Goal: Task Accomplishment & Management: Manage account settings

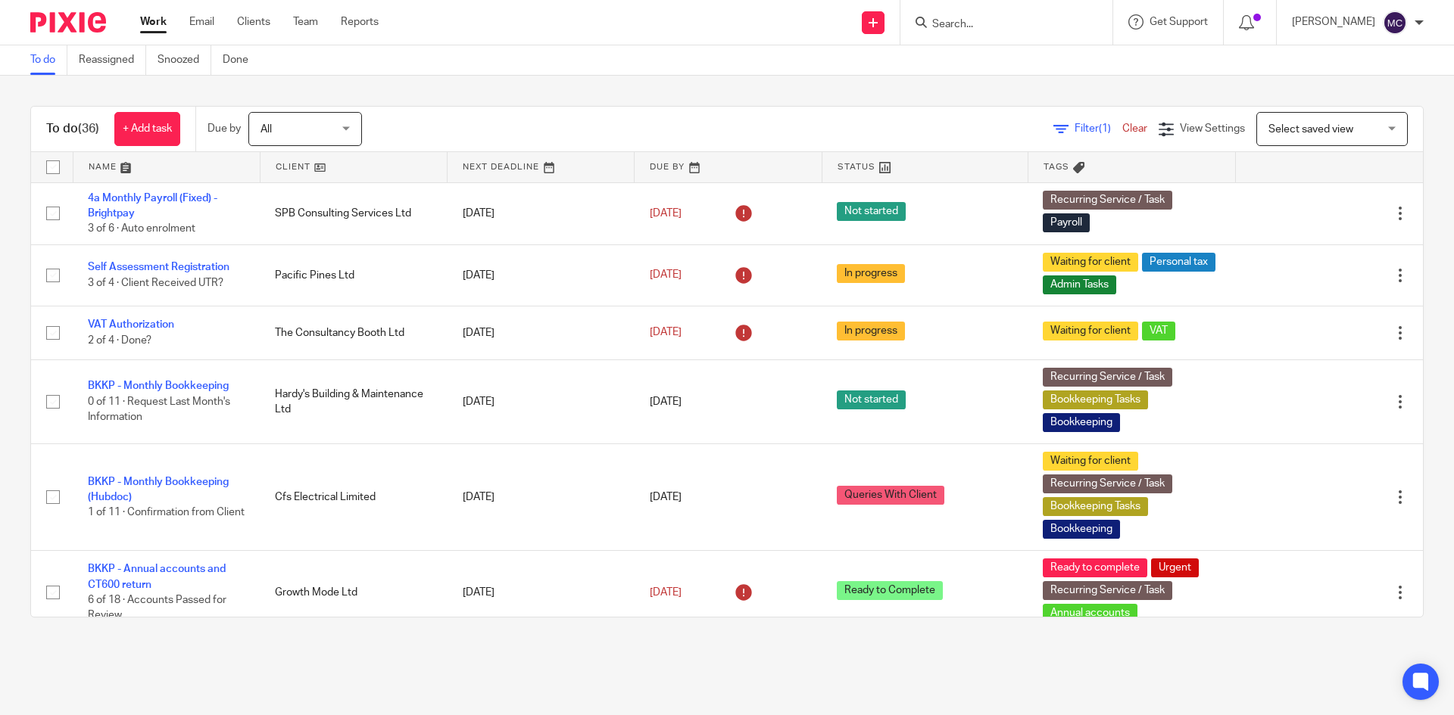
click at [1011, 34] on div at bounding box center [1006, 22] width 212 height 45
click at [991, 30] on input "Search" at bounding box center [998, 25] width 136 height 14
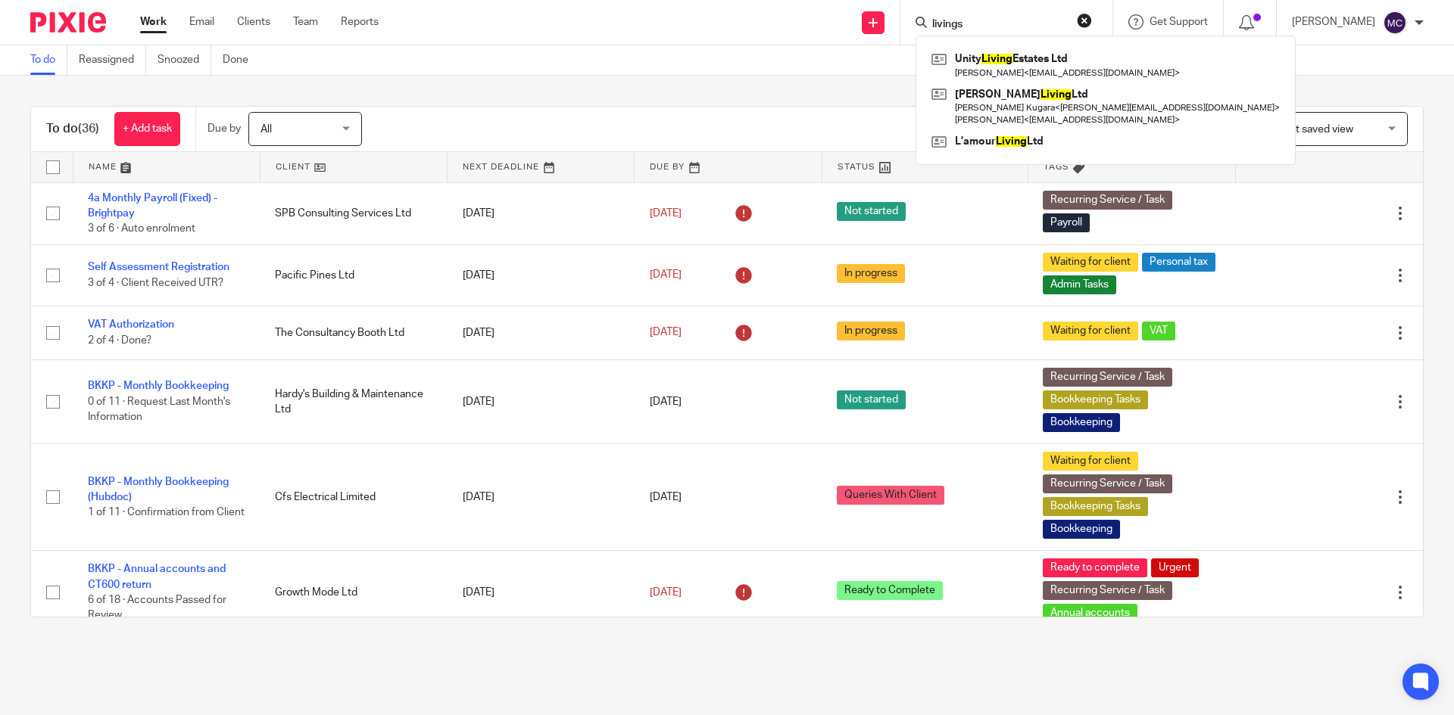
click at [973, 22] on input "livings" at bounding box center [998, 25] width 136 height 14
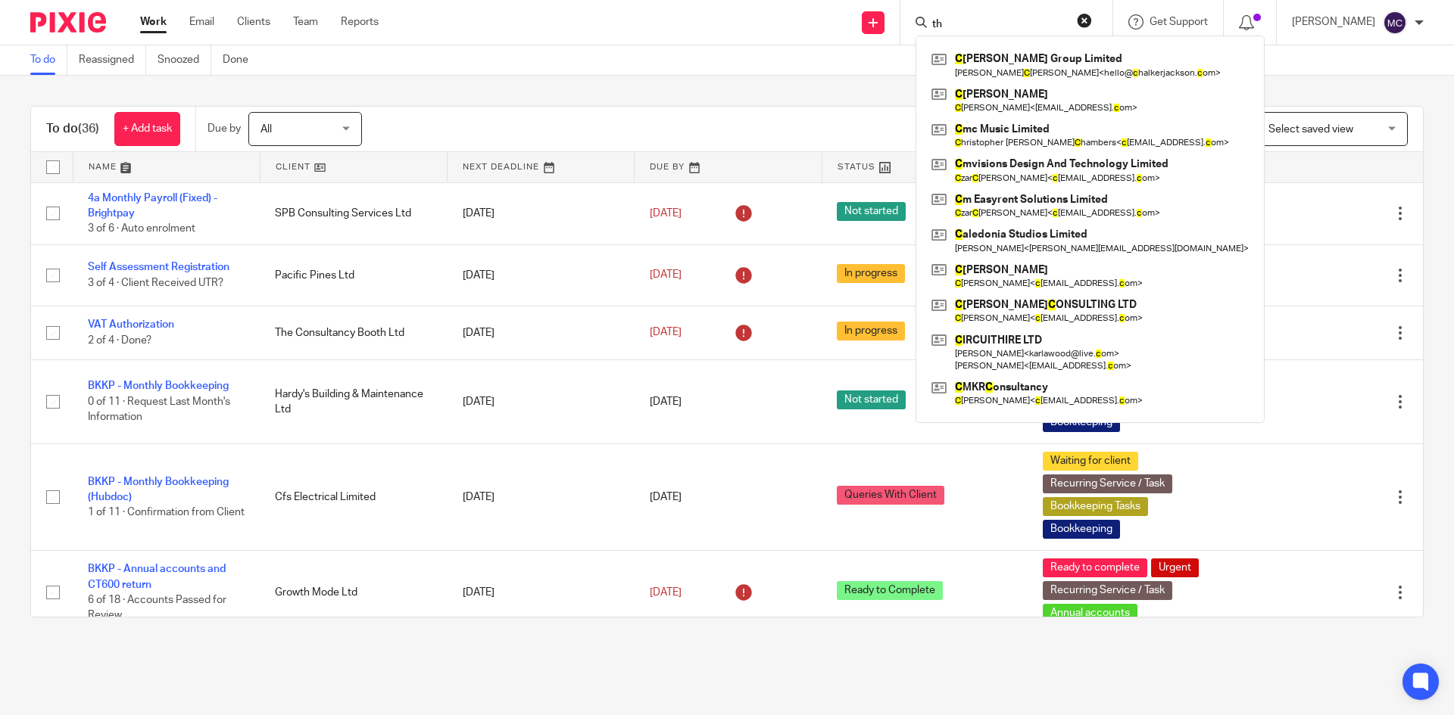
type input "t"
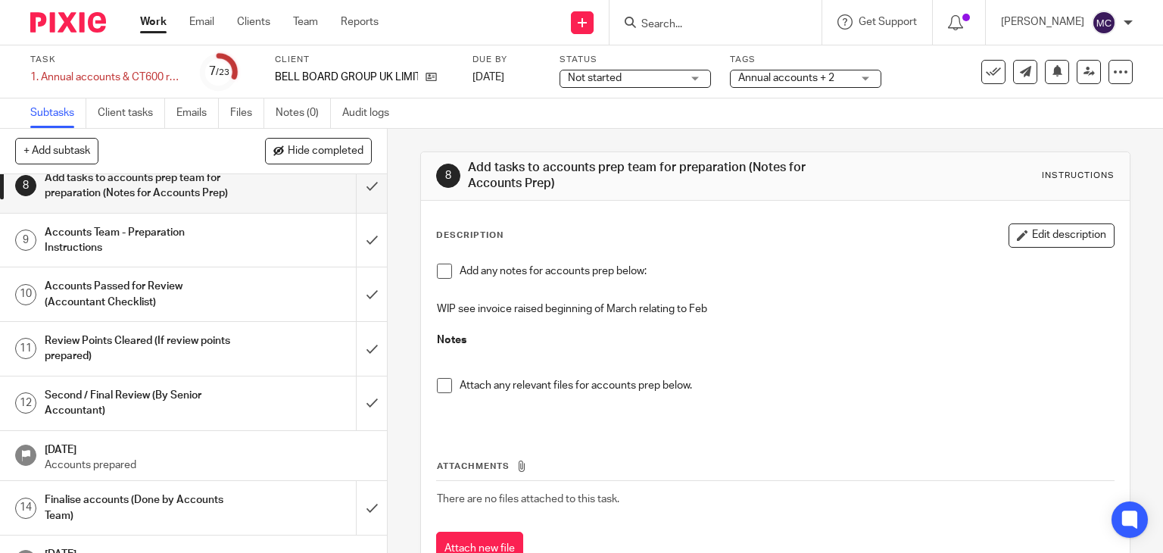
scroll to position [151, 0]
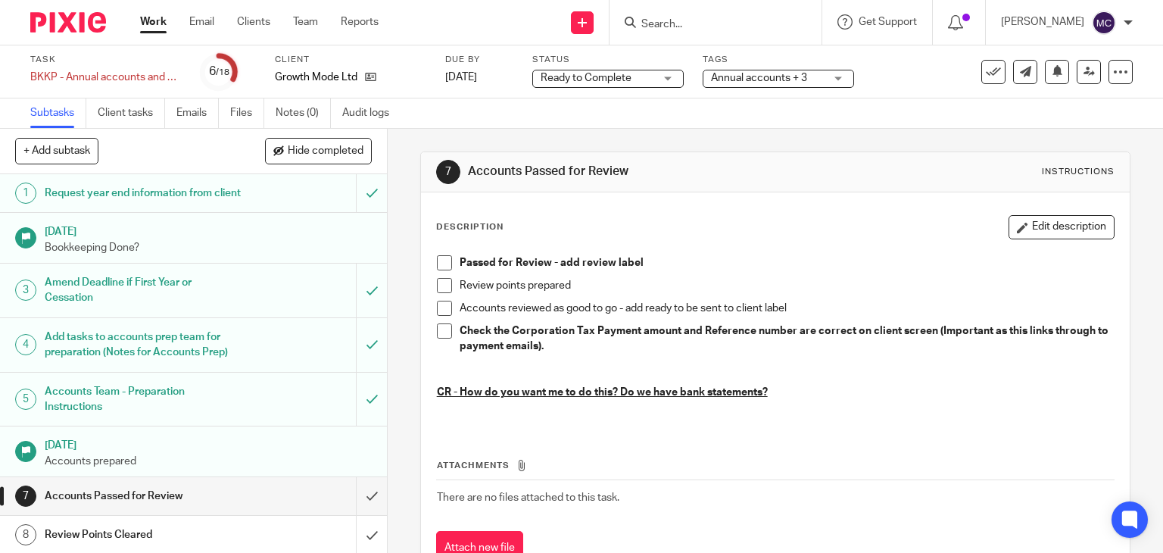
scroll to position [15, 0]
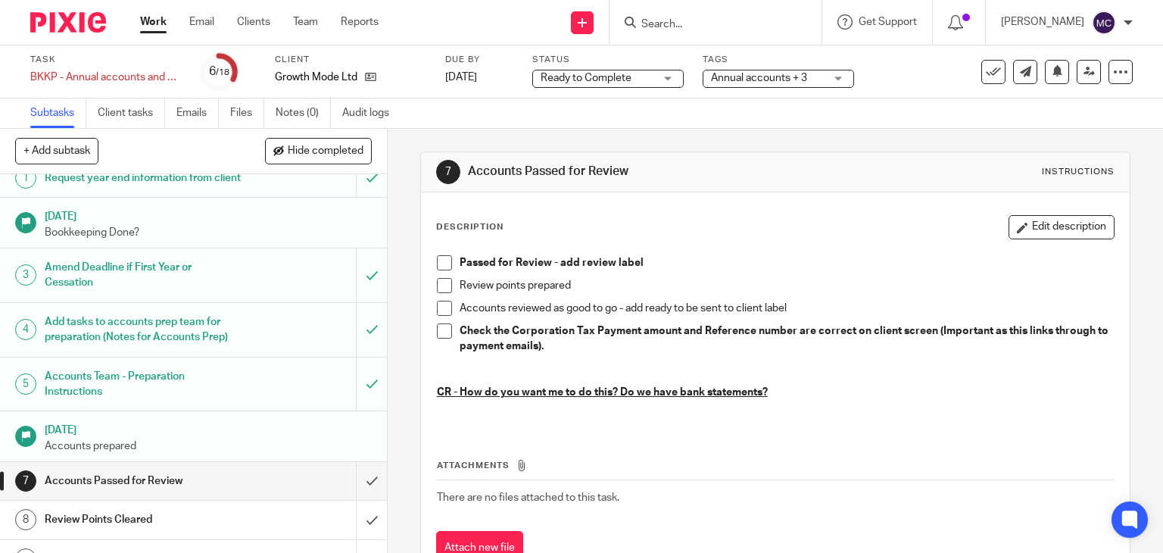
click at [592, 73] on span "Ready to Complete" at bounding box center [586, 78] width 91 height 11
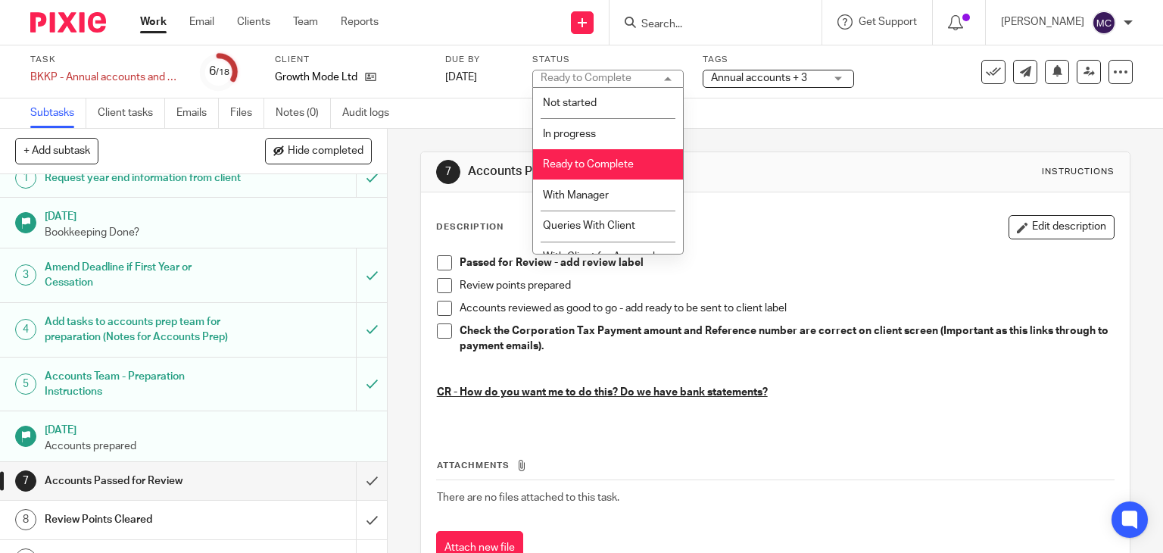
click at [600, 165] on span "Ready to Complete" at bounding box center [588, 164] width 91 height 11
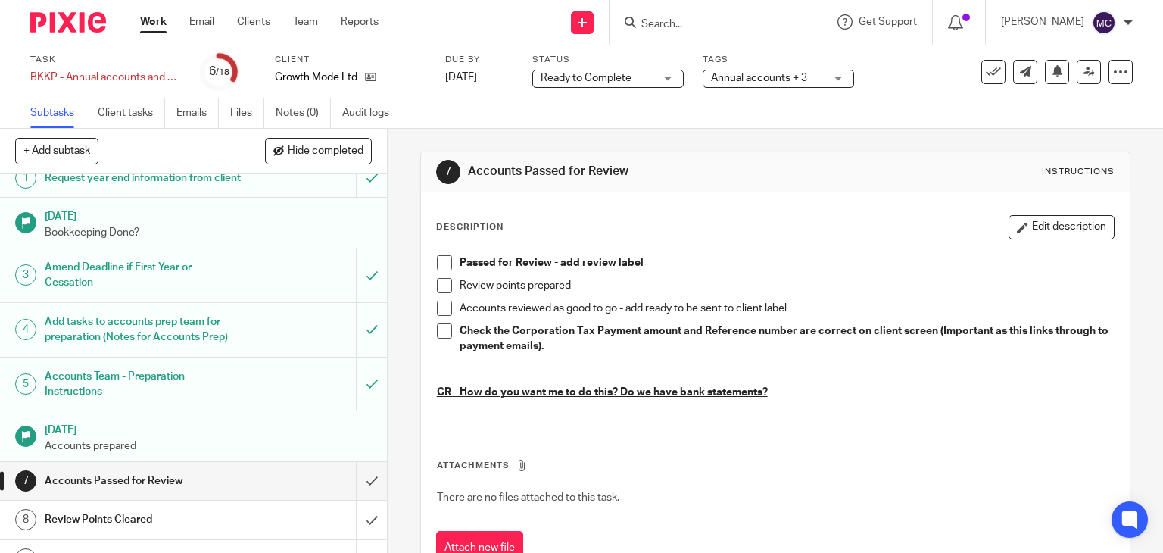
click at [584, 73] on span "Ready to Complete" at bounding box center [586, 78] width 91 height 11
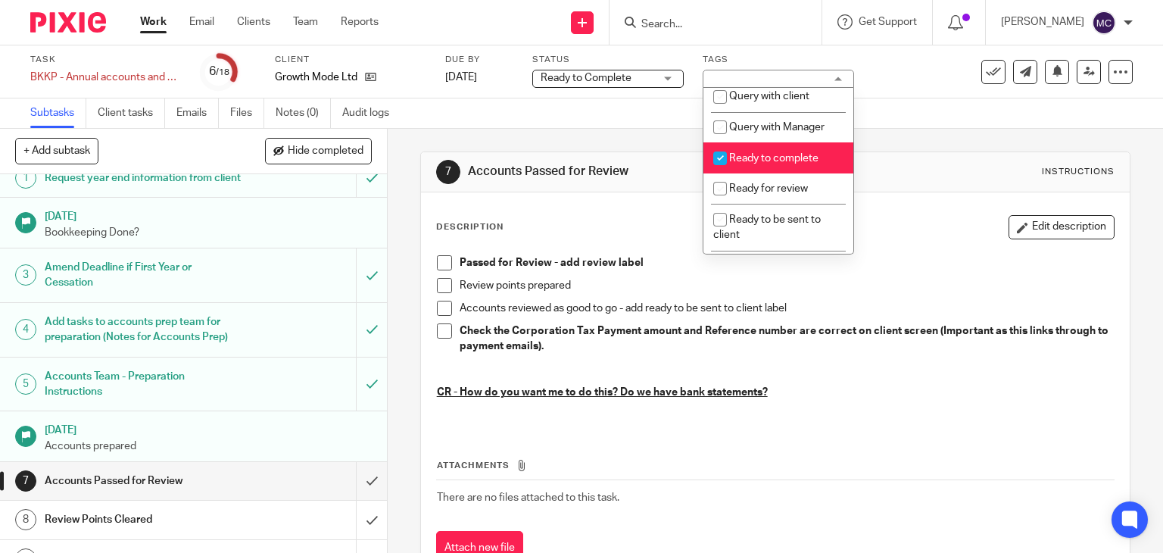
scroll to position [530, 0]
click at [744, 163] on span "Ready to complete" at bounding box center [773, 157] width 89 height 11
checkbox input "false"
click at [752, 201] on li "Ready for review" at bounding box center [778, 188] width 150 height 31
checkbox input "true"
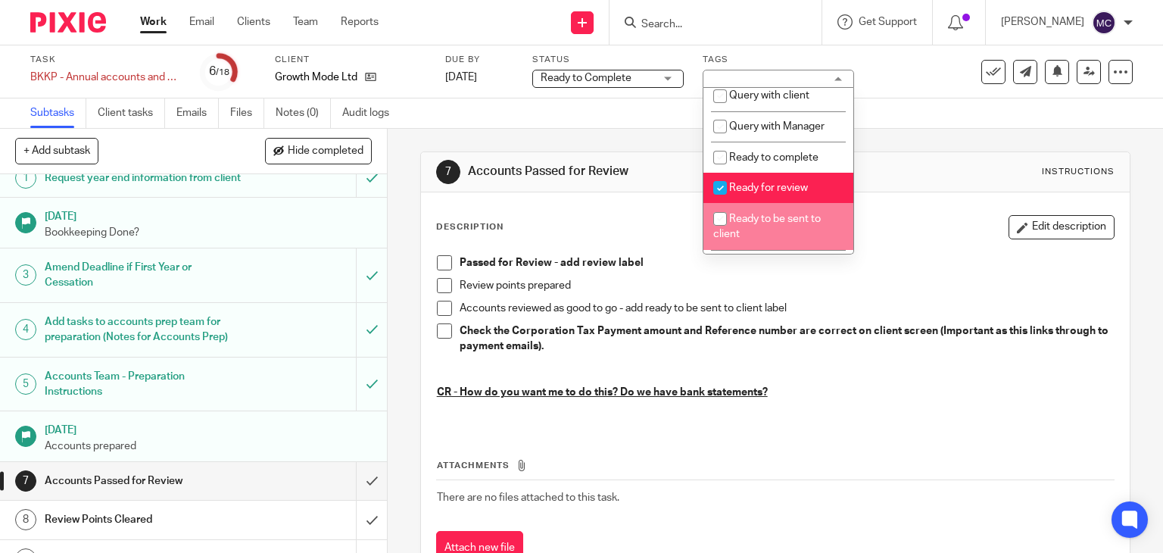
click at [884, 258] on p "Passed for Review - add review label" at bounding box center [787, 262] width 655 height 15
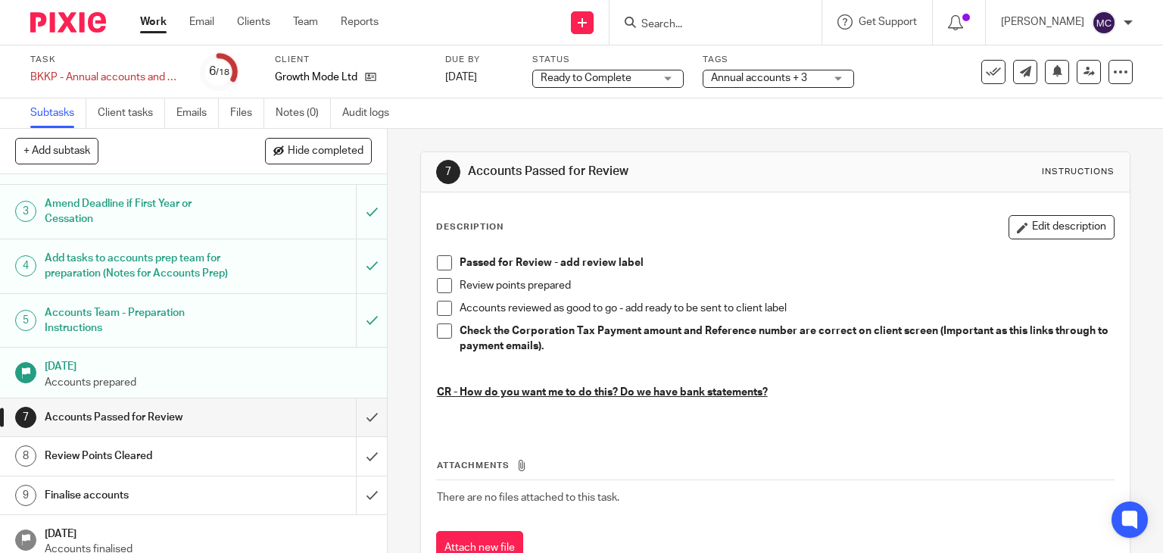
scroll to position [167, 0]
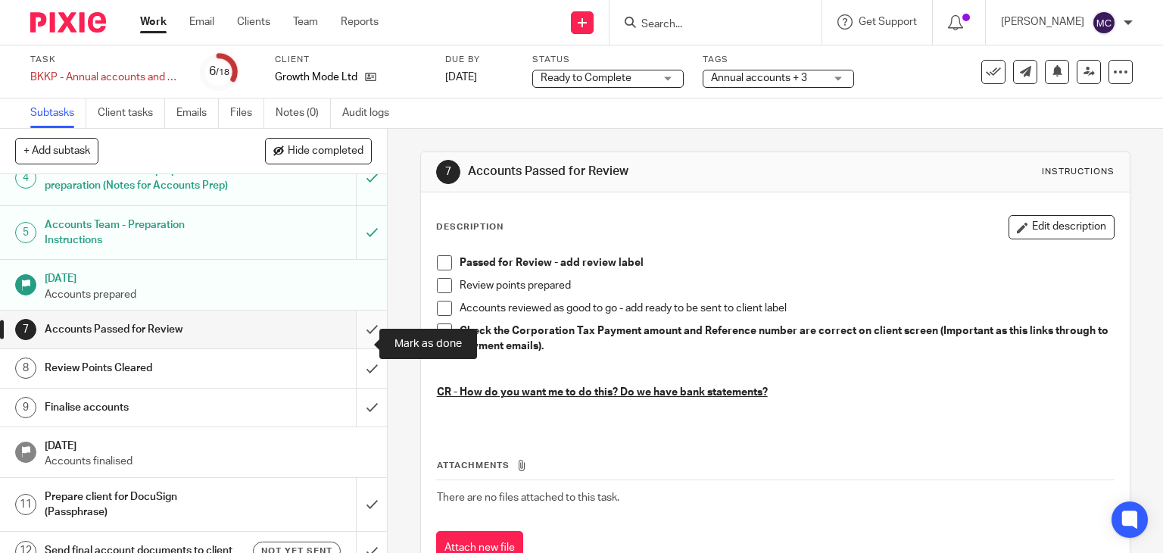
click at [360, 341] on input "submit" at bounding box center [193, 329] width 387 height 38
